Goal: Task Accomplishment & Management: Complete application form

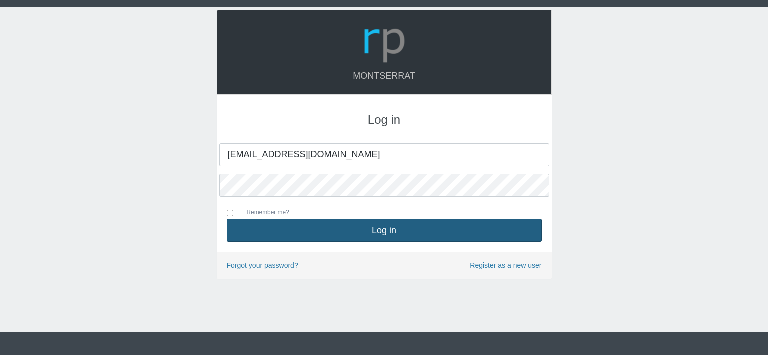
click at [320, 231] on button "Log in" at bounding box center [384, 230] width 315 height 23
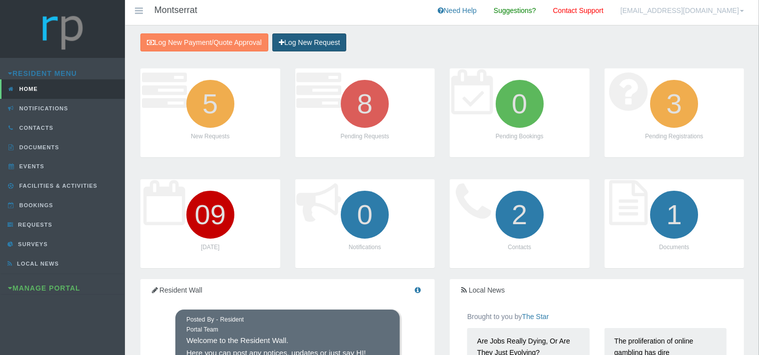
click at [325, 46] on link "Log New Request" at bounding box center [309, 42] width 74 height 18
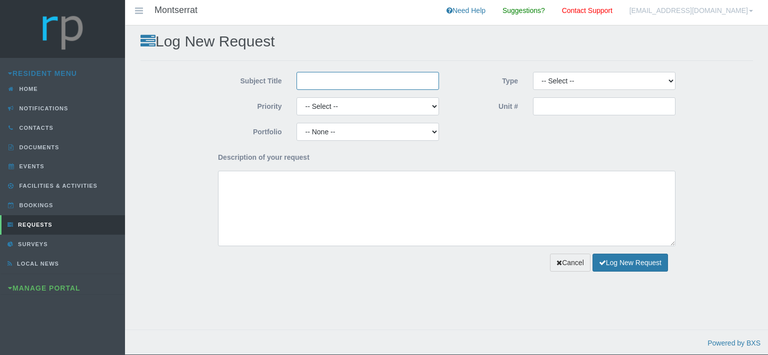
click at [340, 77] on input "Subject Title" at bounding box center [367, 81] width 142 height 18
type input "Netcomm Solutions"
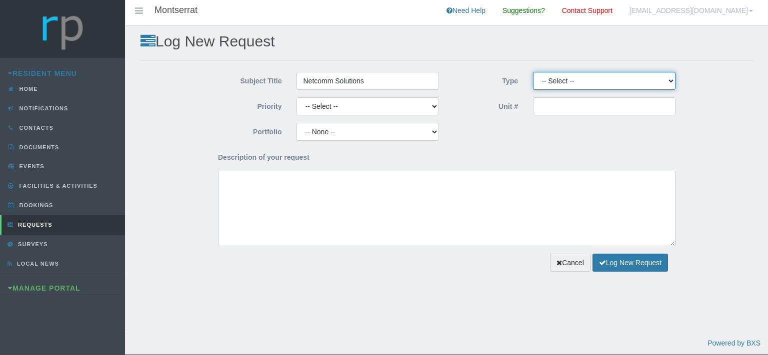
click at [533, 72] on select "-- Select -- Complaint Compliment Enquiry Request for maintenance Other (not li…" at bounding box center [604, 81] width 142 height 18
select select "QUOTE"
click option "Quote Approval" at bounding box center [0, 0] width 0 height 0
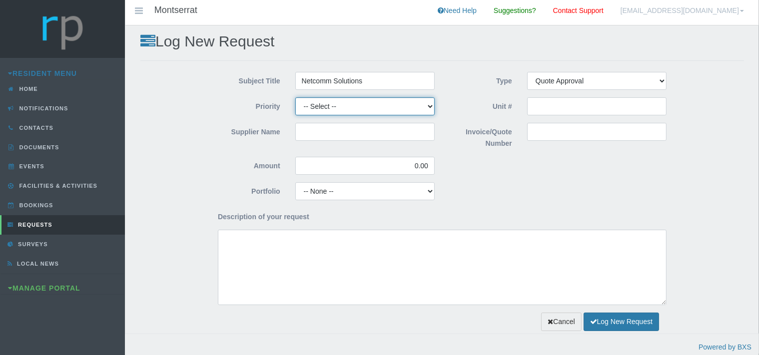
click at [295, 97] on select "-- Select -- High Low Normal" at bounding box center [364, 106] width 139 height 18
select select "MEDIUM"
click option "Normal" at bounding box center [0, 0] width 0 height 0
click at [315, 123] on input "Supplier Name" at bounding box center [364, 132] width 139 height 18
type input "Netcomm Solutions"
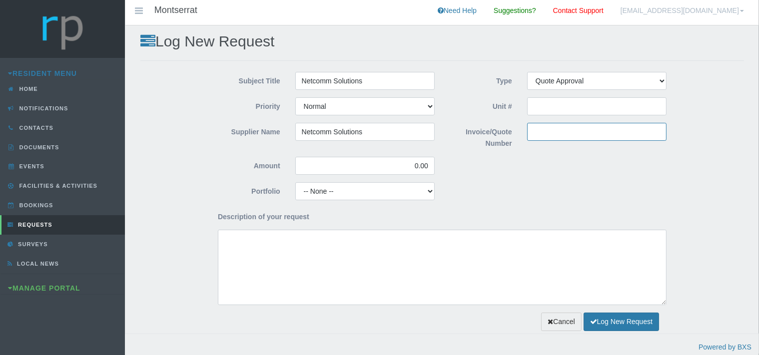
click at [540, 135] on input "Invoice/Quote Number" at bounding box center [596, 132] width 139 height 18
paste input "PRO-0003981"
type input "PRO-0003981"
drag, startPoint x: 428, startPoint y: 165, endPoint x: 413, endPoint y: 165, distance: 15.5
click at [413, 165] on input "0.00" at bounding box center [364, 166] width 139 height 18
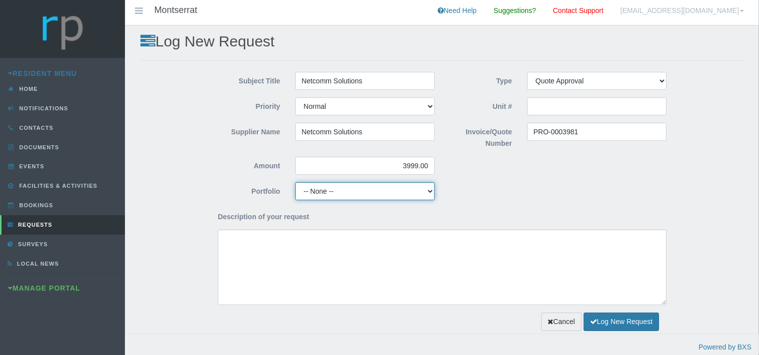
type input "3,999.00"
click at [295, 182] on select "-- None -- Aesthetics Chairperson Communication Compliance / Rules and Regulati…" at bounding box center [364, 191] width 139 height 18
select select "SECURITY"
click option "Security" at bounding box center [0, 0] width 0 height 0
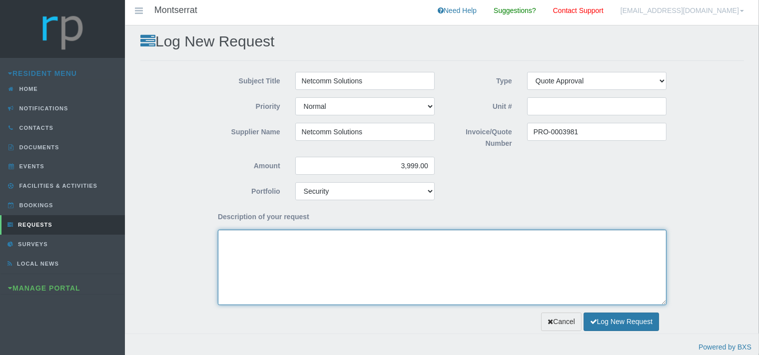
click at [267, 247] on textarea "Description of your request" at bounding box center [442, 267] width 449 height 75
type textarea "e"
paste textarea "H-TV-32inch - 32 Inch Television"
click at [222, 254] on textarea "Dear Trustees, H-TV-32inch - 32 Inch Television" at bounding box center [442, 267] width 449 height 75
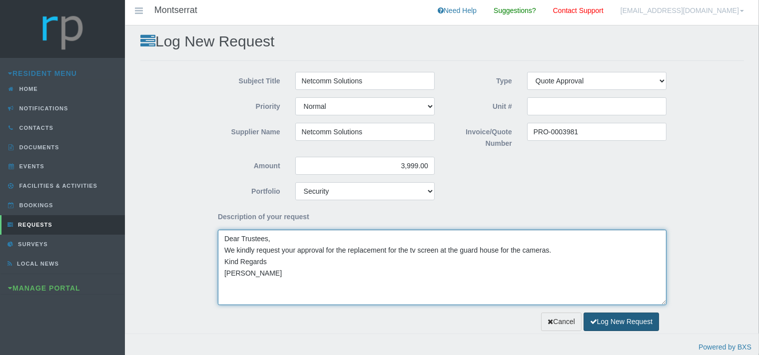
type textarea "Dear Trustees, We kindly request your approval for the replacement for the tv s…"
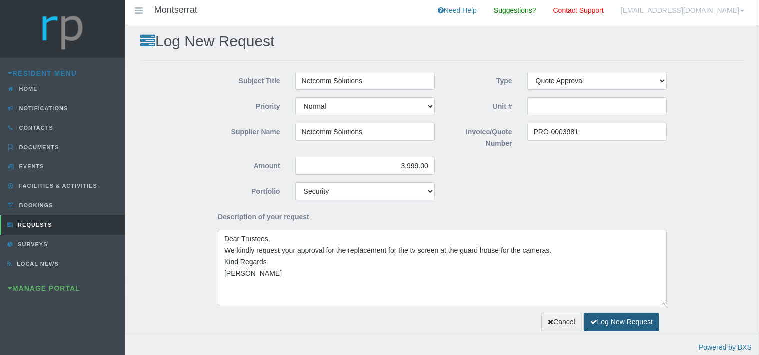
click at [604, 322] on button "Log New Request" at bounding box center [621, 322] width 75 height 18
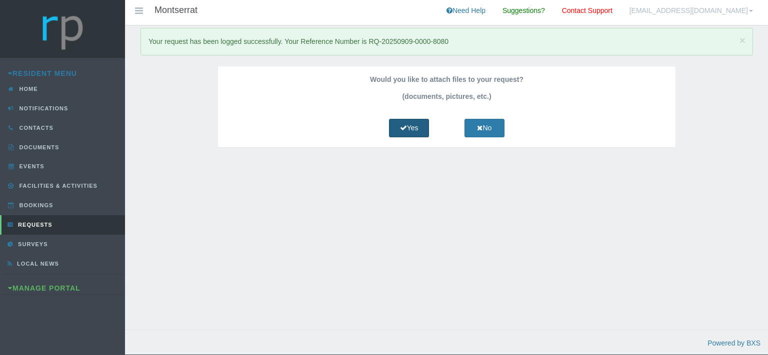
click at [414, 130] on link "Yes" at bounding box center [409, 128] width 40 height 18
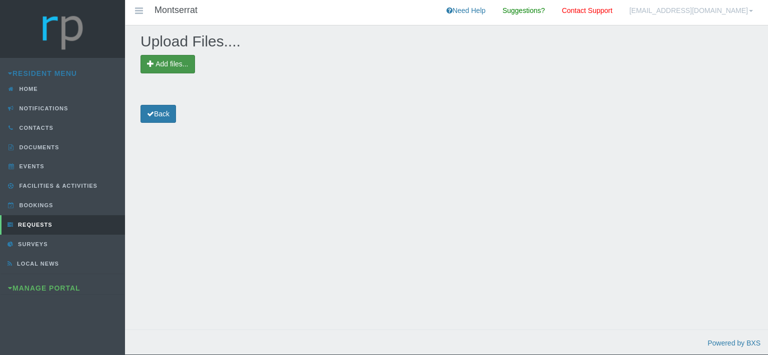
click at [176, 67] on span "Add files..." at bounding box center [171, 64] width 32 height 8
